Goal: Task Accomplishment & Management: Manage account settings

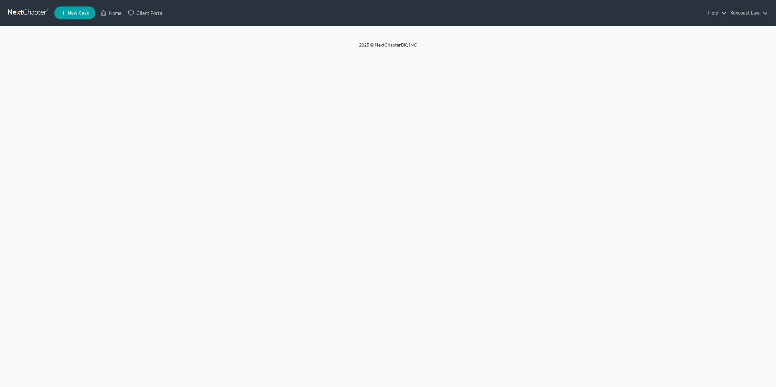
click at [751, 117] on div "Home New Case Client Portal Suncoast Law [EMAIL_ADDRESS][DOMAIN_NAME] My Accoun…" at bounding box center [388, 193] width 776 height 387
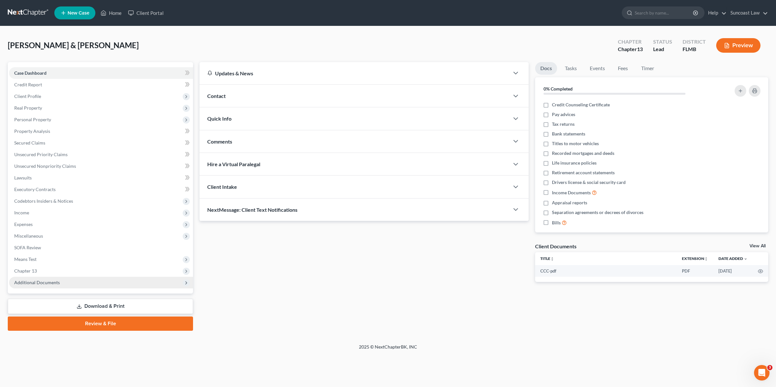
click at [93, 283] on span "Additional Documents" at bounding box center [101, 283] width 184 height 12
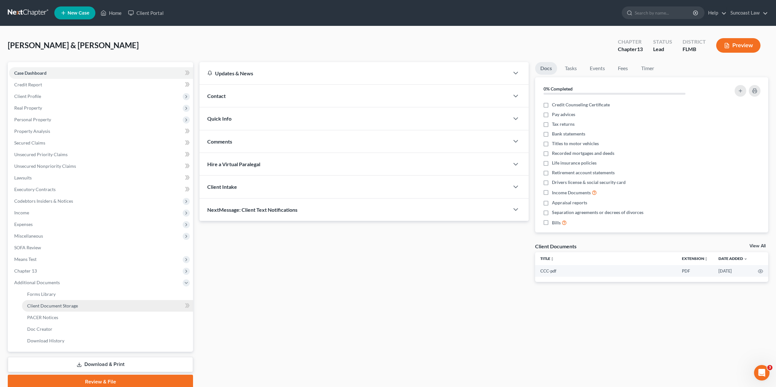
click at [94, 307] on link "Client Document Storage" at bounding box center [107, 306] width 171 height 12
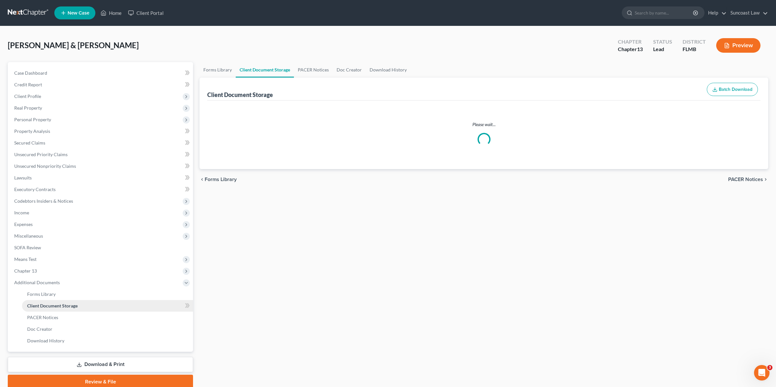
select select "9"
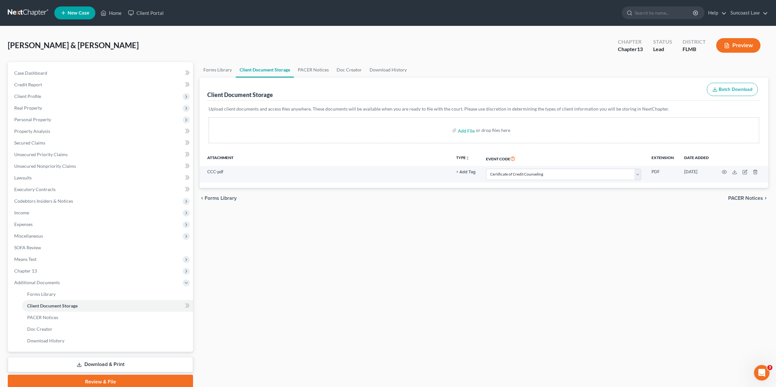
click at [378, 233] on div "Forms Library Client Document Storage PACER Notices Doc Creator Download Histor…" at bounding box center [483, 225] width 575 height 327
click at [454, 38] on div "Scaglione, Jenna & Brandon Upgraded Chapter Chapter 13 Status Lead District FLM…" at bounding box center [388, 48] width 760 height 28
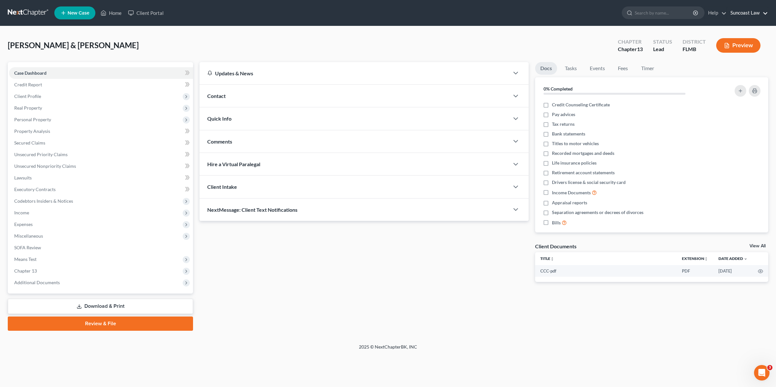
click at [764, 14] on link "Suncoast Law" at bounding box center [747, 13] width 41 height 12
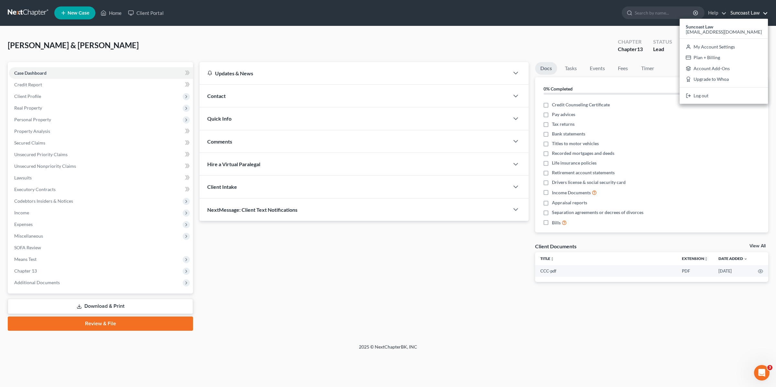
click at [759, 13] on link "Suncoast Law" at bounding box center [747, 13] width 41 height 12
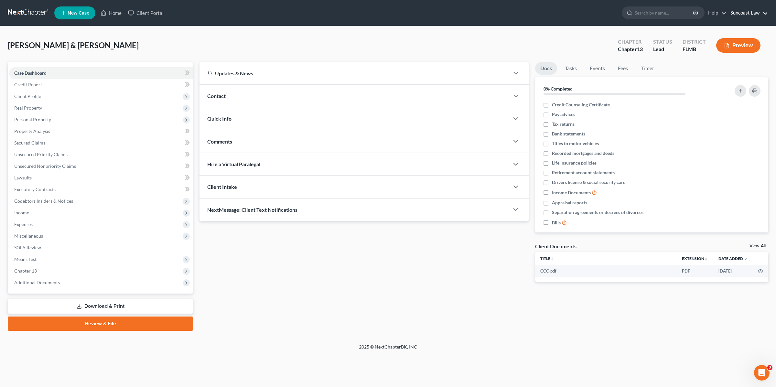
click at [736, 6] on ul "New Case Home Client Portal - No Result - See all results Or Press Enter... Hel…" at bounding box center [411, 13] width 714 height 17
click at [740, 12] on link "Suncoast Law" at bounding box center [747, 13] width 41 height 12
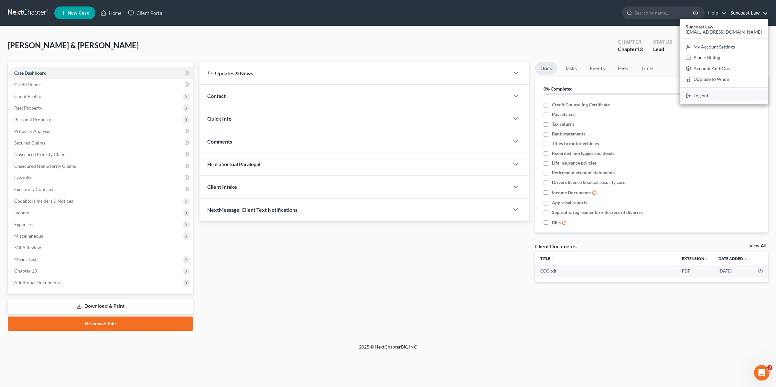
click at [723, 93] on link "Log out" at bounding box center [724, 95] width 88 height 11
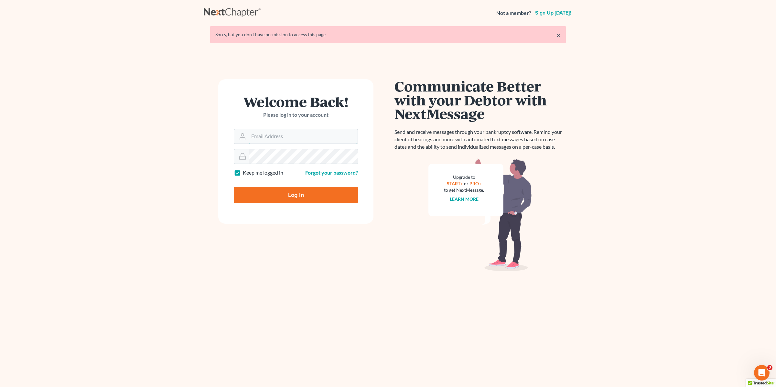
type input "sara@nextchapterbk.com"
click at [290, 196] on input "Log In" at bounding box center [296, 195] width 124 height 16
type input "Thinking..."
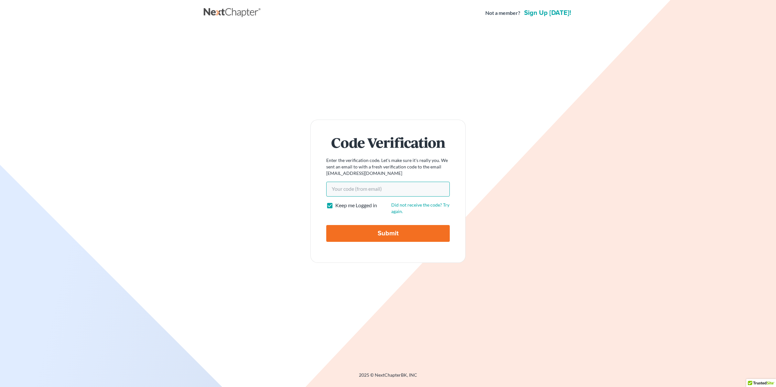
click at [371, 191] on input "Your code(from email)" at bounding box center [387, 189] width 123 height 15
paste input "6a4ea7"
type input "6a4ea7"
click at [346, 232] on input "Submit" at bounding box center [387, 233] width 123 height 17
type input "Thinking..."
